Goal: Task Accomplishment & Management: Use online tool/utility

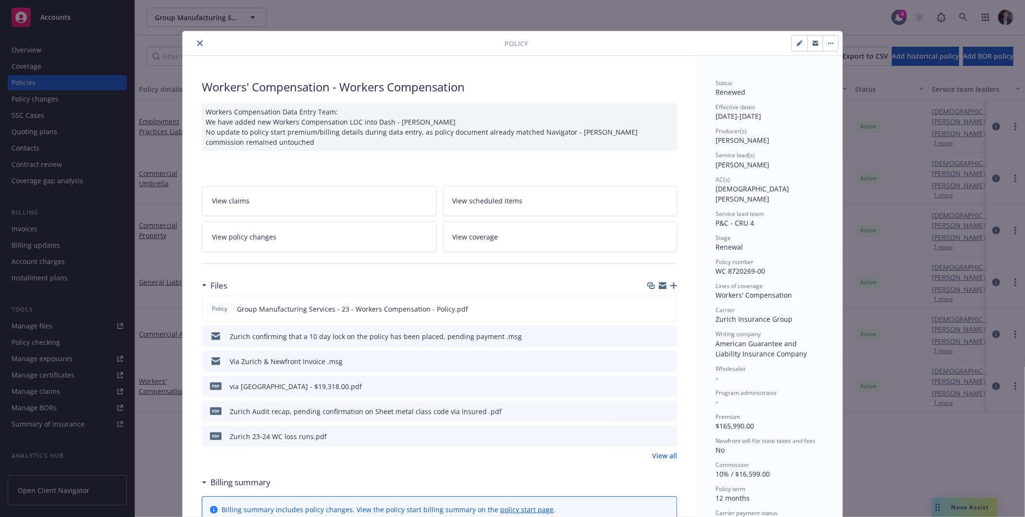
click at [42, 125] on div "Policy Workers' Compensation - Workers Compensation Workers Compensation Data E…" at bounding box center [512, 258] width 1025 height 517
click at [41, 104] on div "Policy Workers' Compensation - Workers Compensation Workers Compensation Data E…" at bounding box center [512, 258] width 1025 height 517
click at [197, 41] on icon "close" at bounding box center [200, 43] width 6 height 6
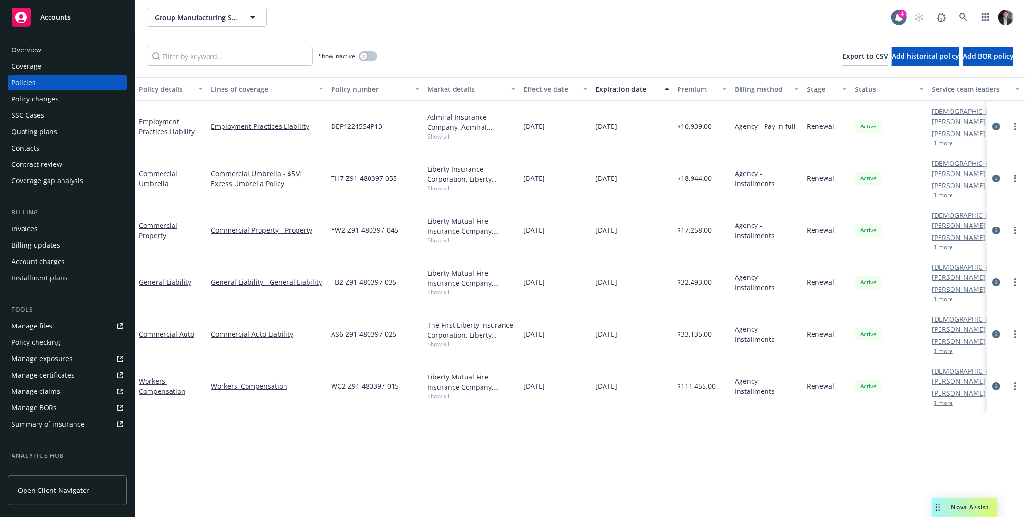
click at [43, 178] on div "Coverage gap analysis" at bounding box center [48, 180] width 72 height 15
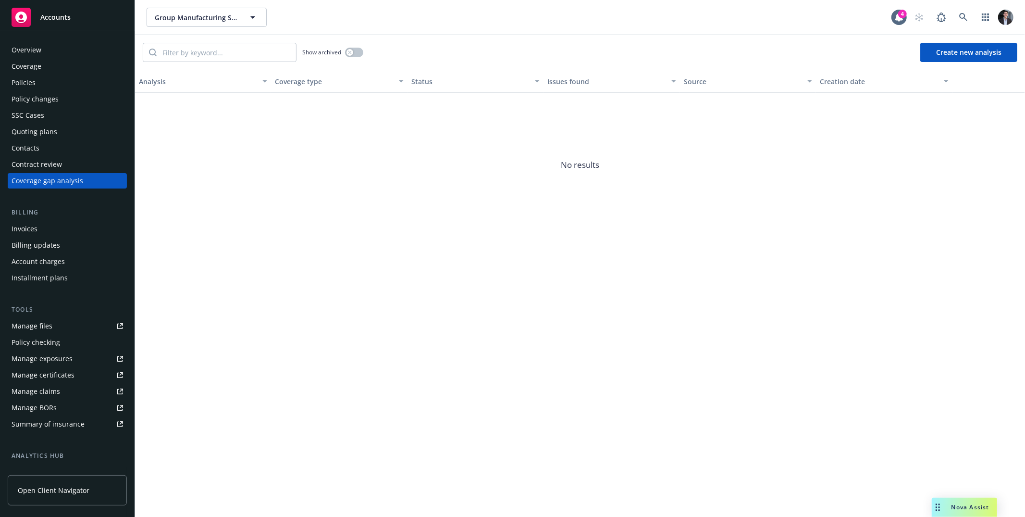
drag, startPoint x: 685, startPoint y: 194, endPoint x: 808, endPoint y: 91, distance: 160.5
click at [685, 193] on span "No results" at bounding box center [580, 165] width 890 height 144
click at [963, 13] on icon at bounding box center [964, 17] width 9 height 9
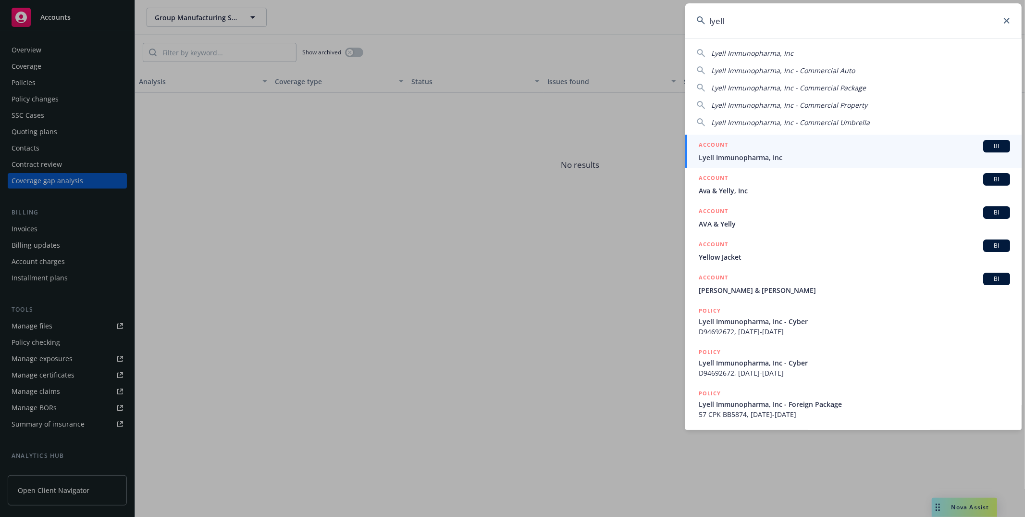
type input "lyell"
click at [803, 151] on div "ACCOUNT BI" at bounding box center [855, 146] width 312 height 12
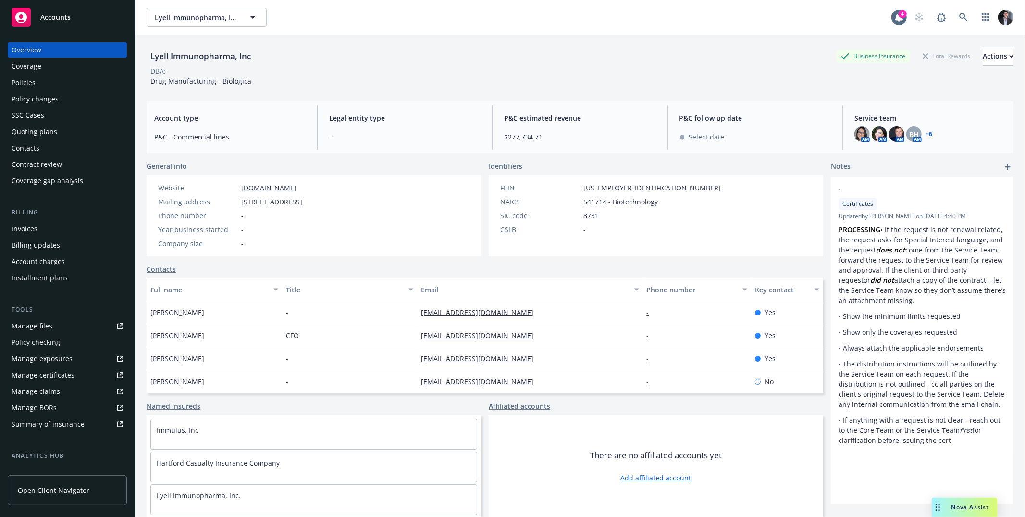
click at [40, 181] on div "Coverage gap analysis" at bounding box center [48, 180] width 72 height 15
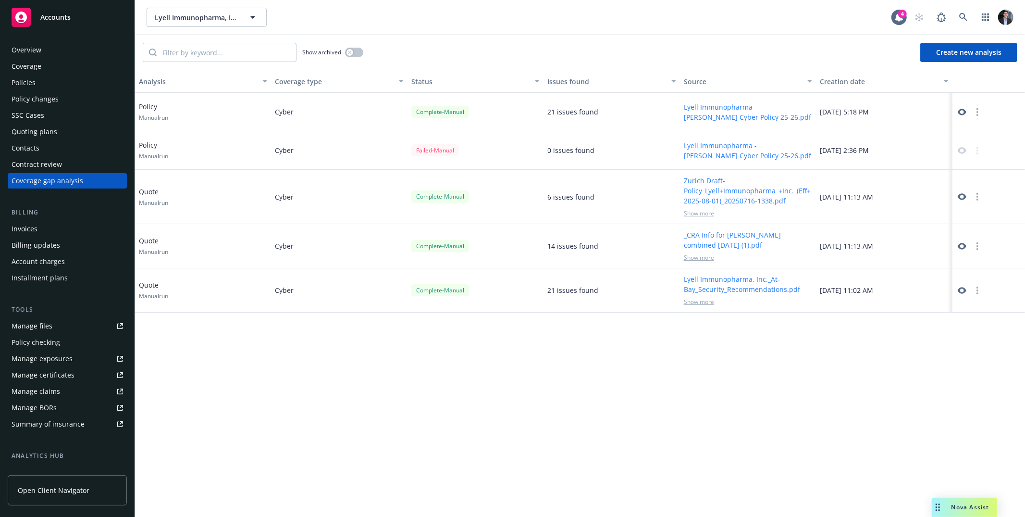
click at [963, 110] on icon at bounding box center [962, 112] width 9 height 7
click at [953, 49] on button "Create new analysis" at bounding box center [969, 52] width 97 height 19
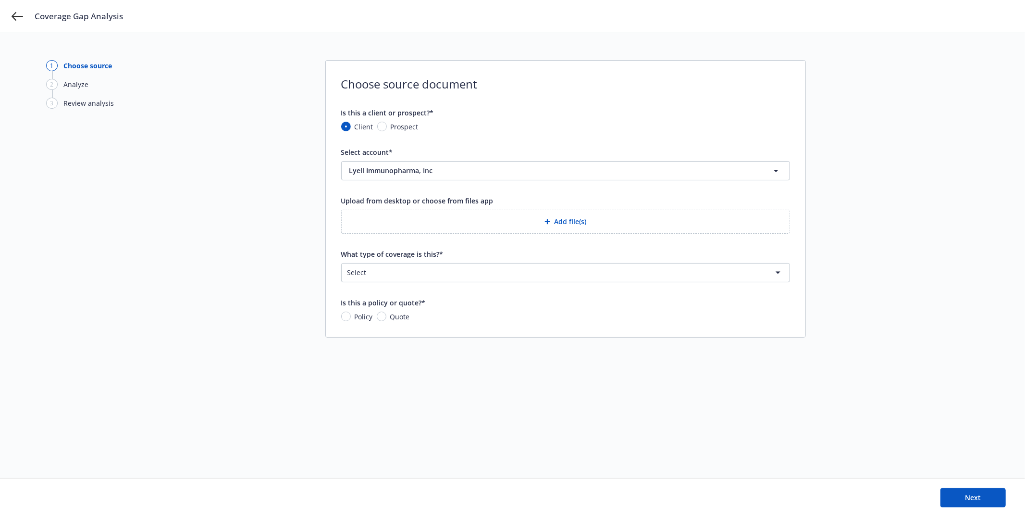
click at [420, 217] on button "Add file(s)" at bounding box center [565, 222] width 449 height 24
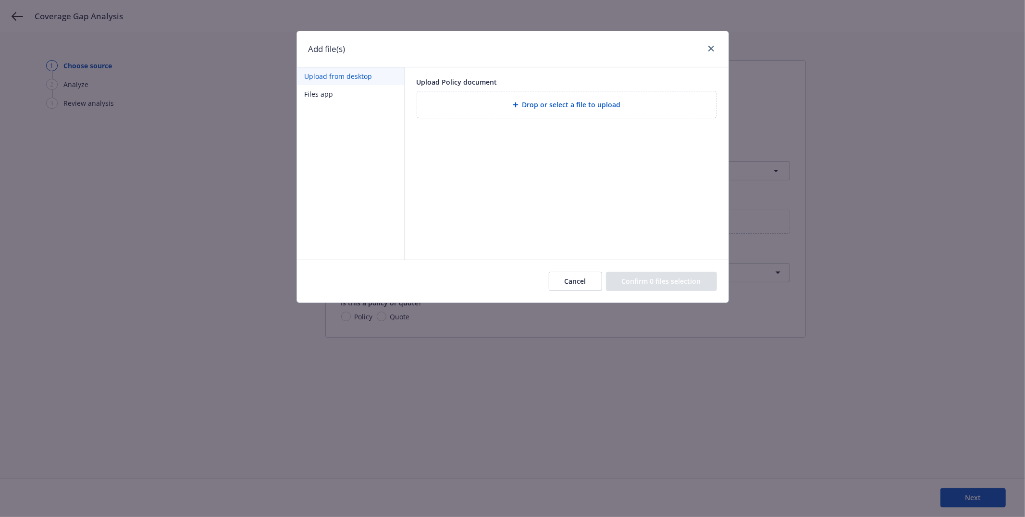
click at [490, 93] on div "Drop or select a file to upload" at bounding box center [567, 104] width 300 height 26
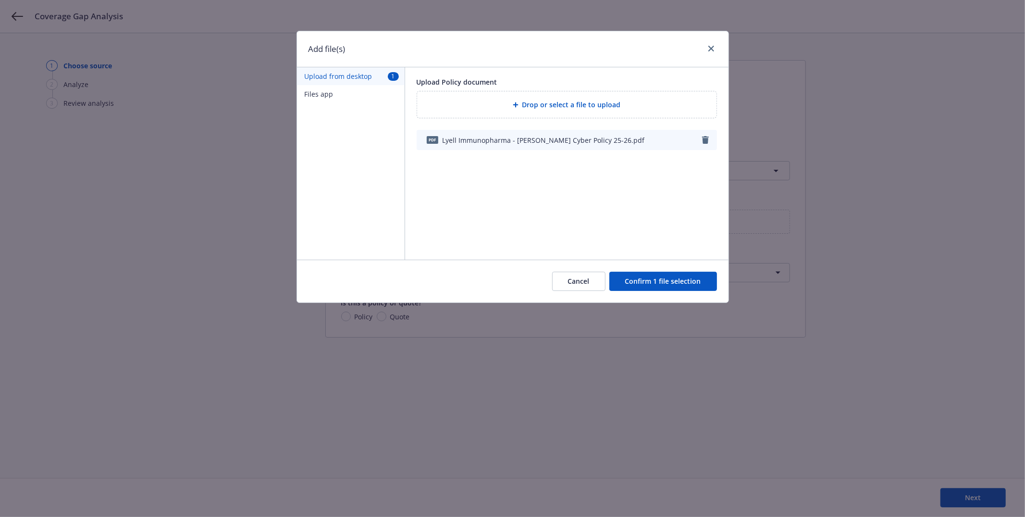
click at [644, 282] on button "Confirm 1 file selection" at bounding box center [664, 281] width 108 height 19
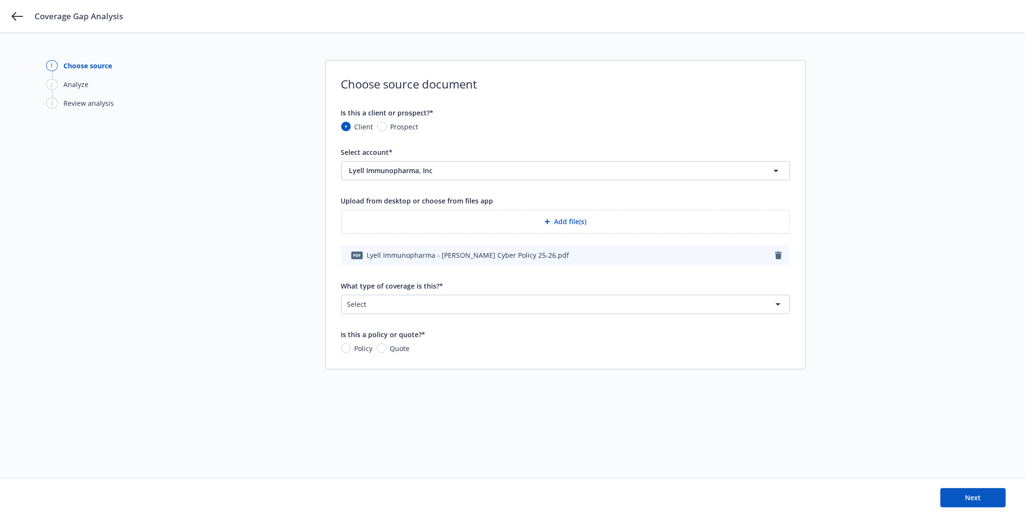
click at [490, 298] on html "Coverage Gap Analysis 1 Choose source 2 Analyze 3 Review analysis Choose source…" at bounding box center [512, 258] width 1025 height 517
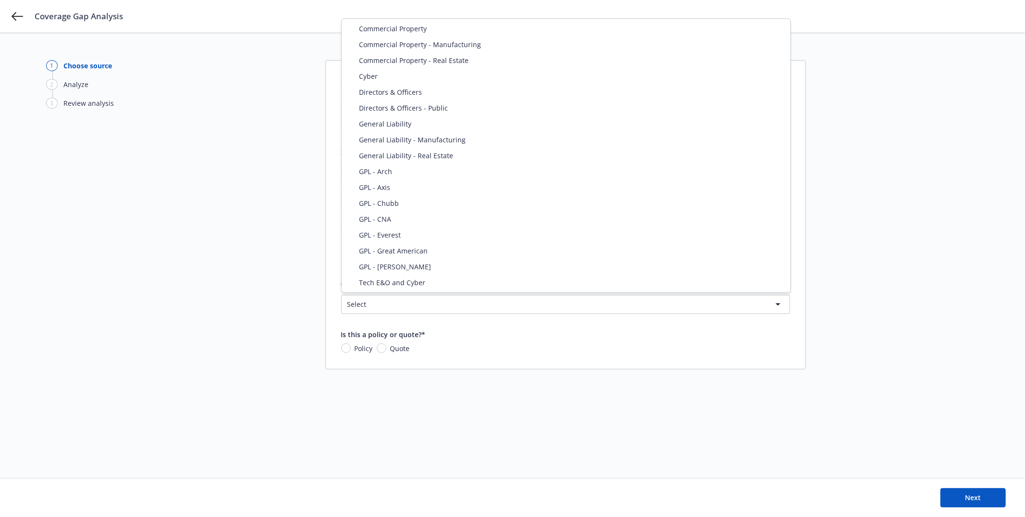
select select "CYBER"
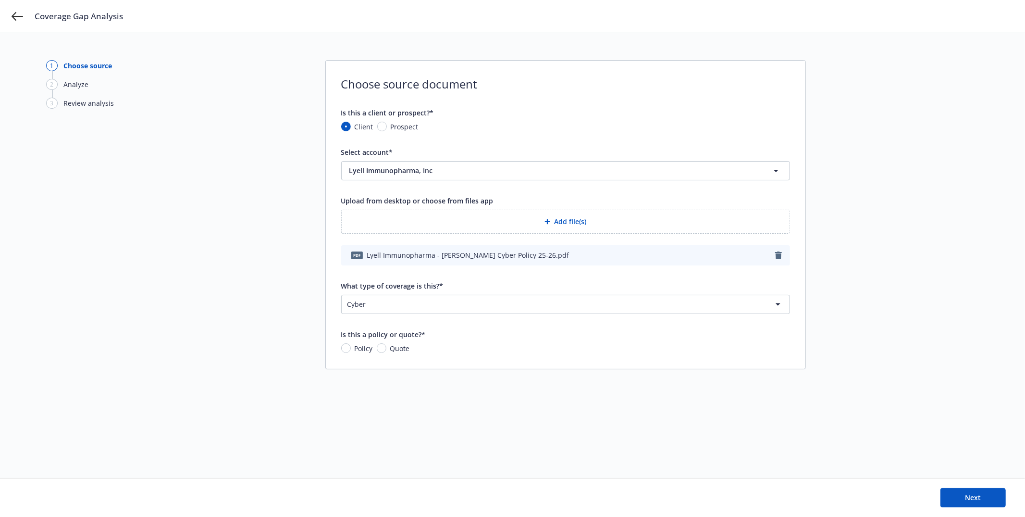
click at [355, 349] on span "Policy" at bounding box center [364, 348] width 18 height 10
click at [351, 349] on input "Policy" at bounding box center [346, 348] width 10 height 10
radio input "true"
click at [962, 501] on button "Next" at bounding box center [973, 497] width 65 height 19
